Goal: Transaction & Acquisition: Purchase product/service

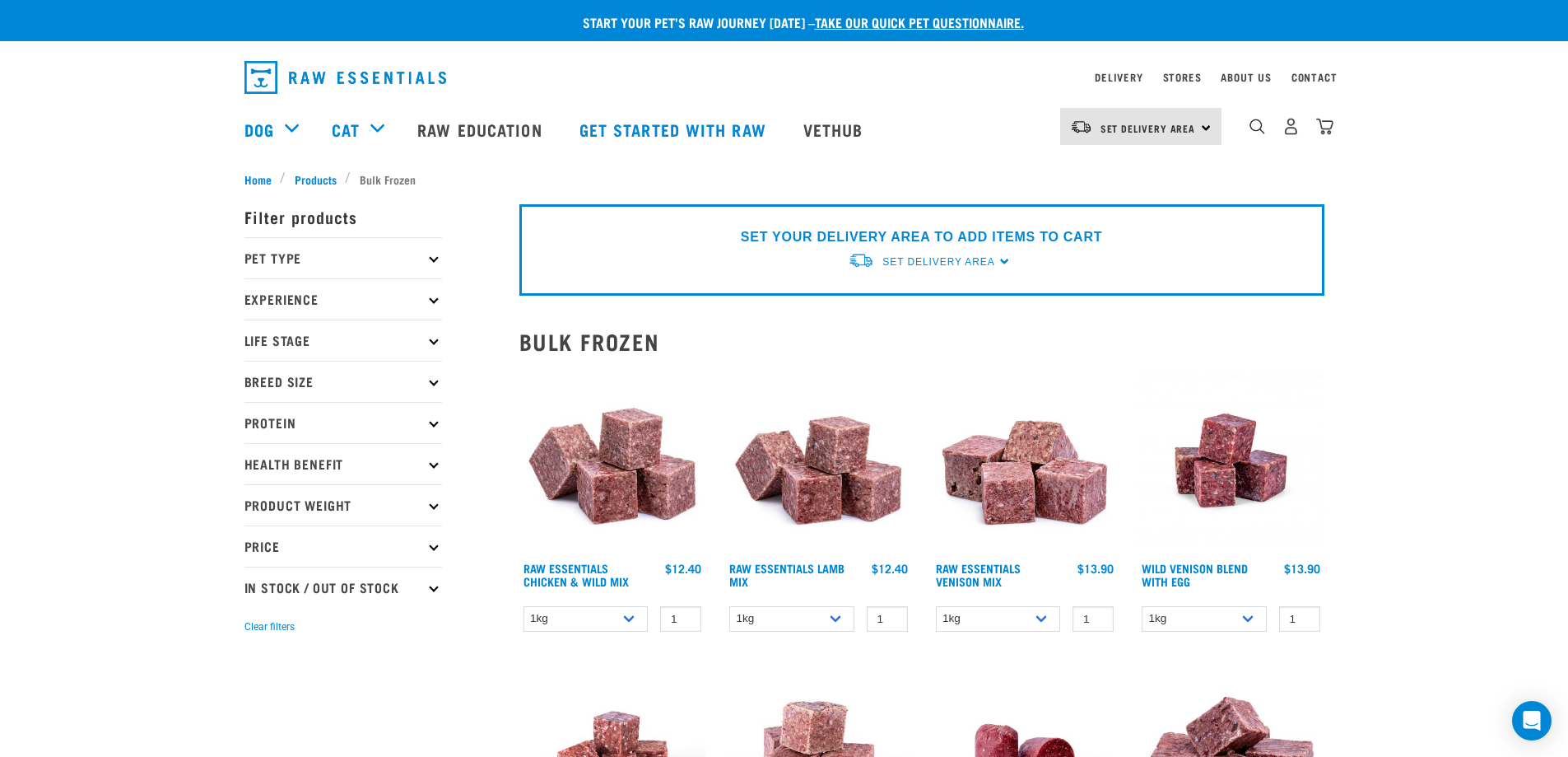
click at [299, 255] on p "Pet Type" at bounding box center [343, 257] width 197 height 41
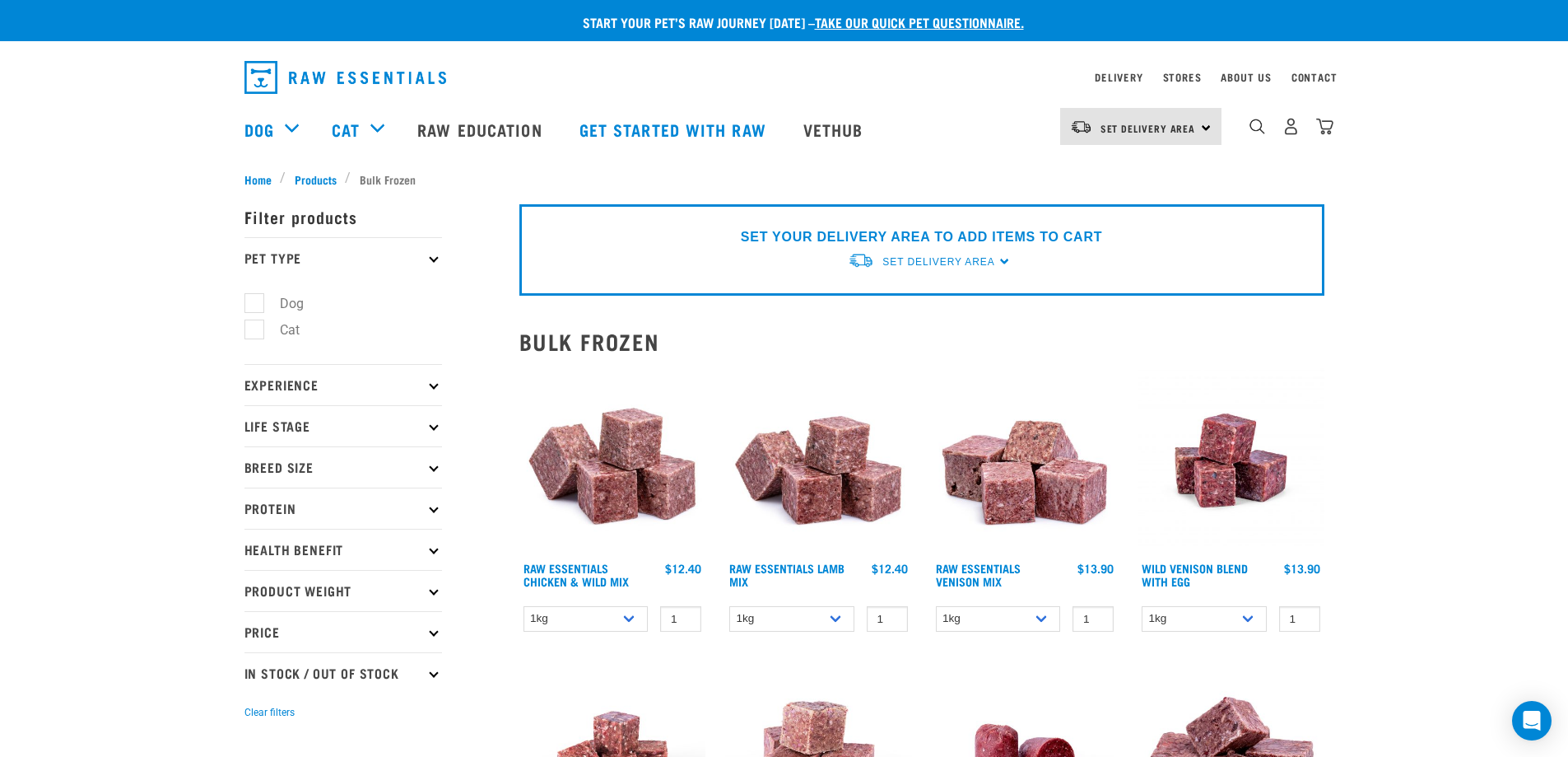
click at [259, 334] on label "Cat" at bounding box center [280, 329] width 53 height 21
click at [255, 333] on input "Cat" at bounding box center [249, 327] width 11 height 11
checkbox input "true"
